Goal: Book appointment/travel/reservation

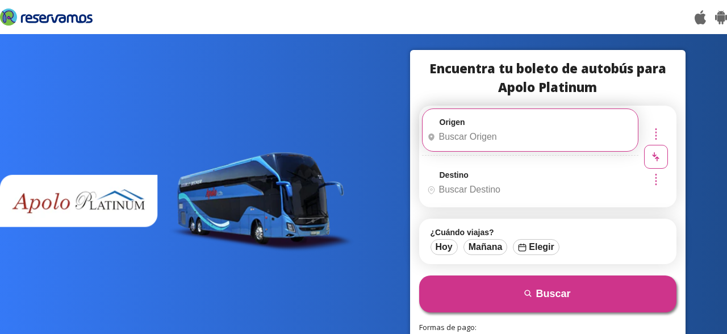
click at [492, 135] on input "Origen" at bounding box center [529, 137] width 212 height 28
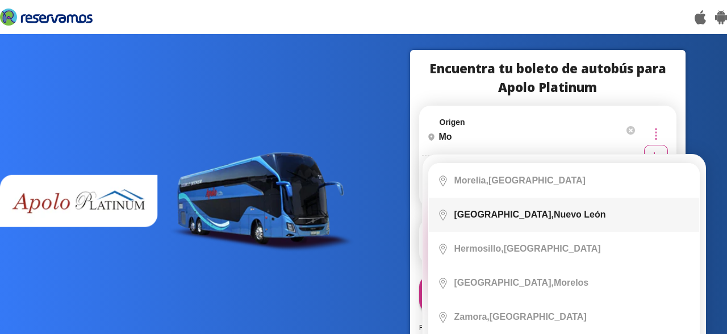
click at [517, 216] on div "[GEOGRAPHIC_DATA], [GEOGRAPHIC_DATA]" at bounding box center [530, 215] width 152 height 10
type input "[GEOGRAPHIC_DATA], [GEOGRAPHIC_DATA]"
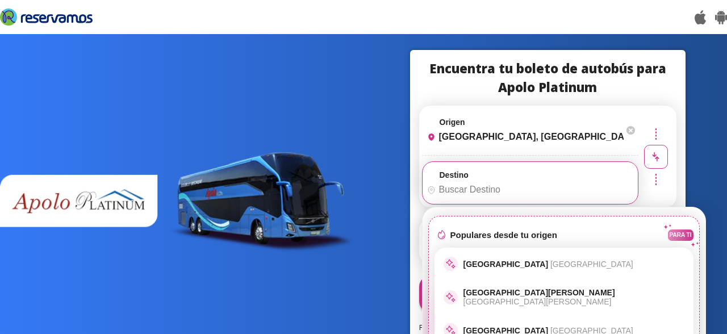
click at [509, 195] on input "Destino" at bounding box center [529, 190] width 212 height 28
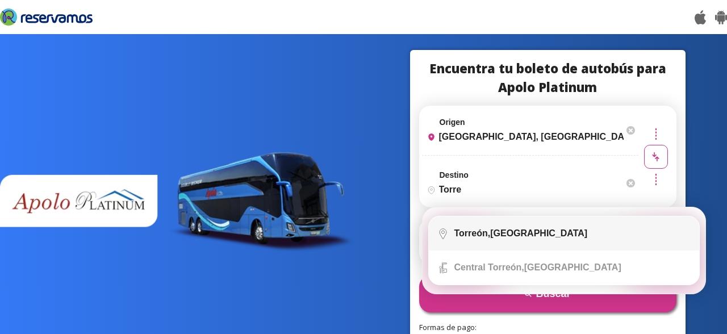
click at [537, 247] on li "City Icon [GEOGRAPHIC_DATA], [GEOGRAPHIC_DATA]" at bounding box center [564, 233] width 270 height 34
type input "[GEOGRAPHIC_DATA], [GEOGRAPHIC_DATA]"
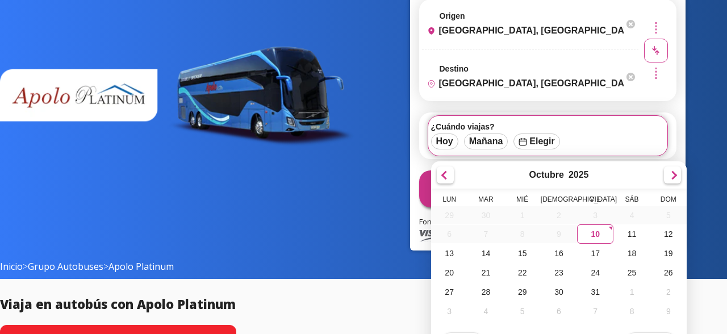
scroll to position [116, 0]
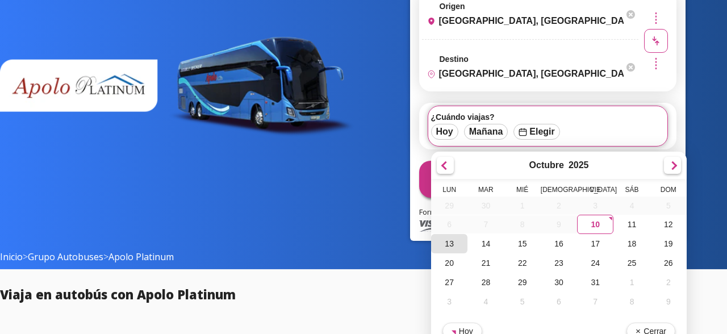
click at [456, 247] on div "13" at bounding box center [449, 243] width 36 height 19
type input "[DATE]"
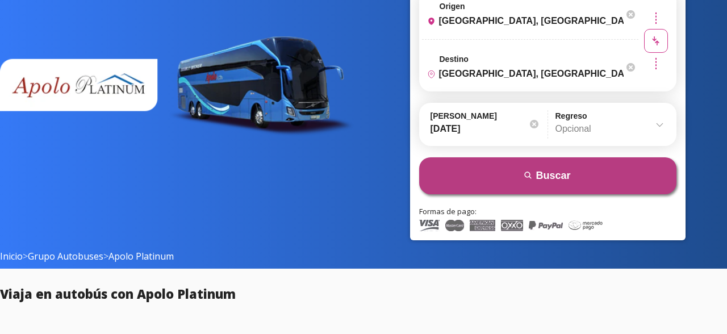
click at [518, 178] on button "search [GEOGRAPHIC_DATA]" at bounding box center [547, 175] width 257 height 37
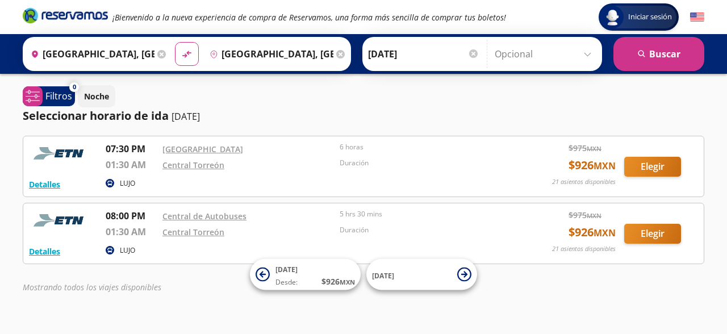
scroll to position [22, 0]
